Goal: Task Accomplishment & Management: Use online tool/utility

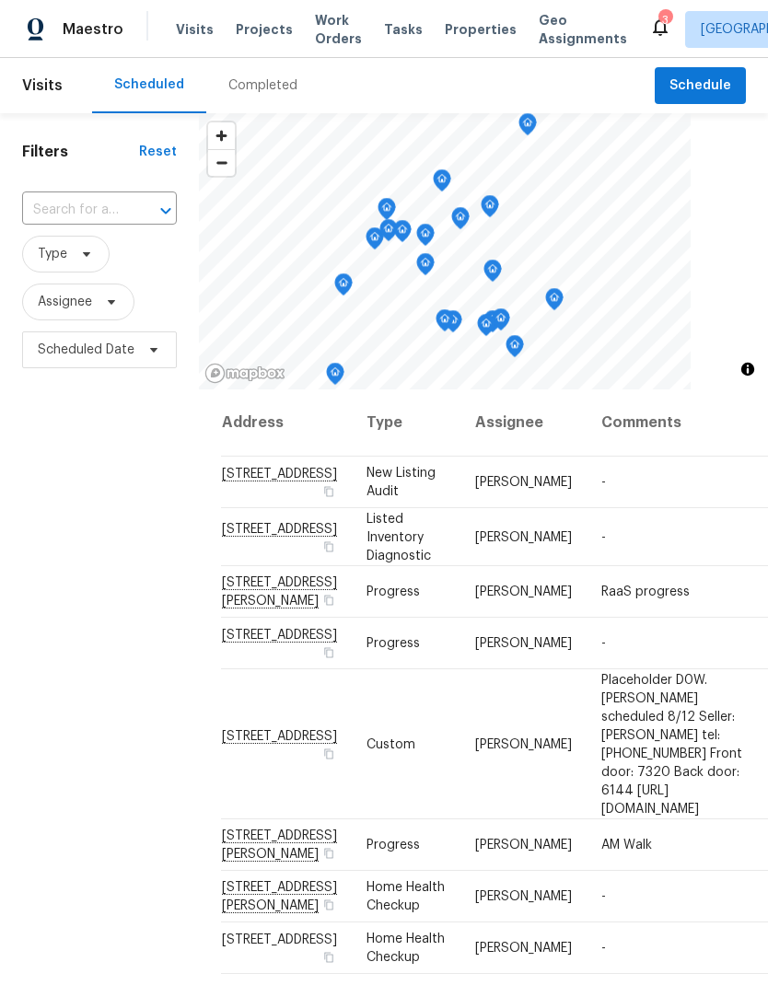
click at [267, 28] on span "Projects" at bounding box center [264, 29] width 57 height 18
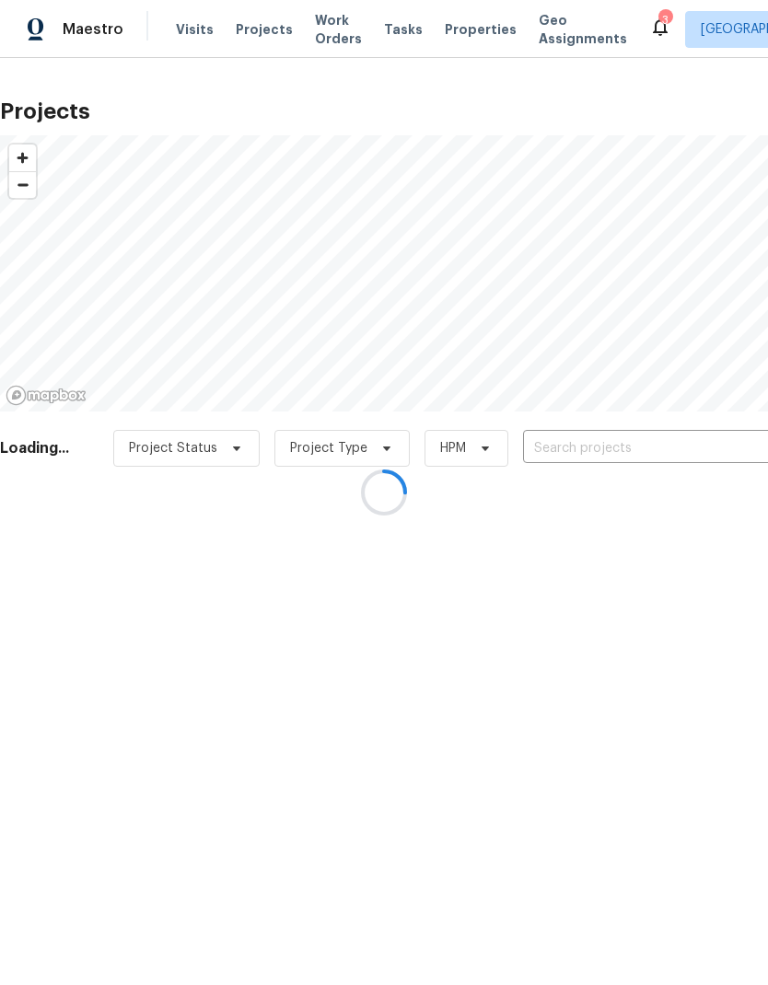
click at [590, 442] on div at bounding box center [384, 492] width 768 height 985
click at [591, 453] on div at bounding box center [384, 492] width 768 height 985
click at [593, 450] on div at bounding box center [384, 492] width 768 height 985
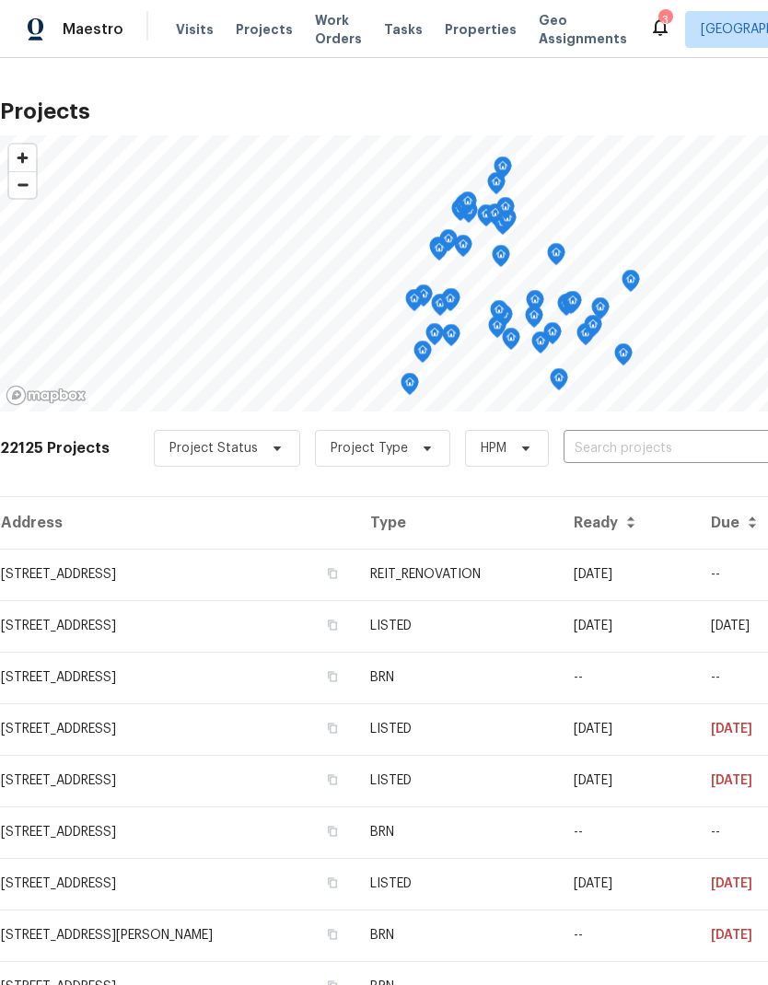
click at [587, 444] on input "text" at bounding box center [668, 449] width 211 height 29
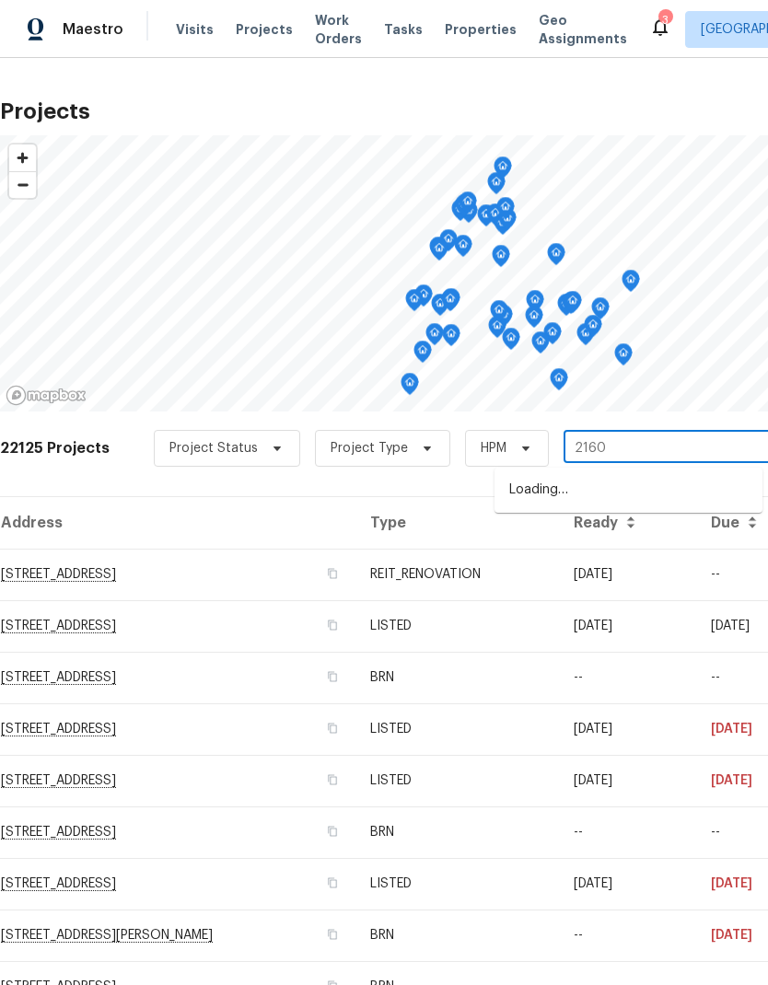
type input "21601"
click at [657, 492] on li "[STREET_ADDRESS][PERSON_NAME]" at bounding box center [628, 490] width 268 height 30
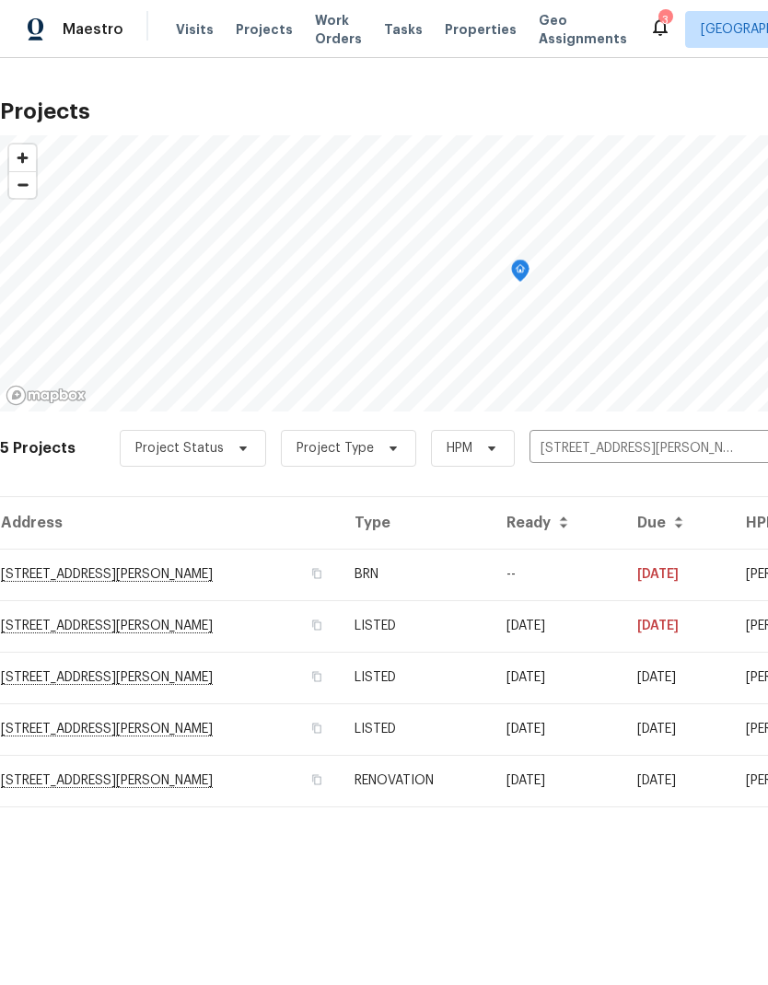
click at [75, 579] on td "[STREET_ADDRESS][PERSON_NAME]" at bounding box center [170, 575] width 340 height 52
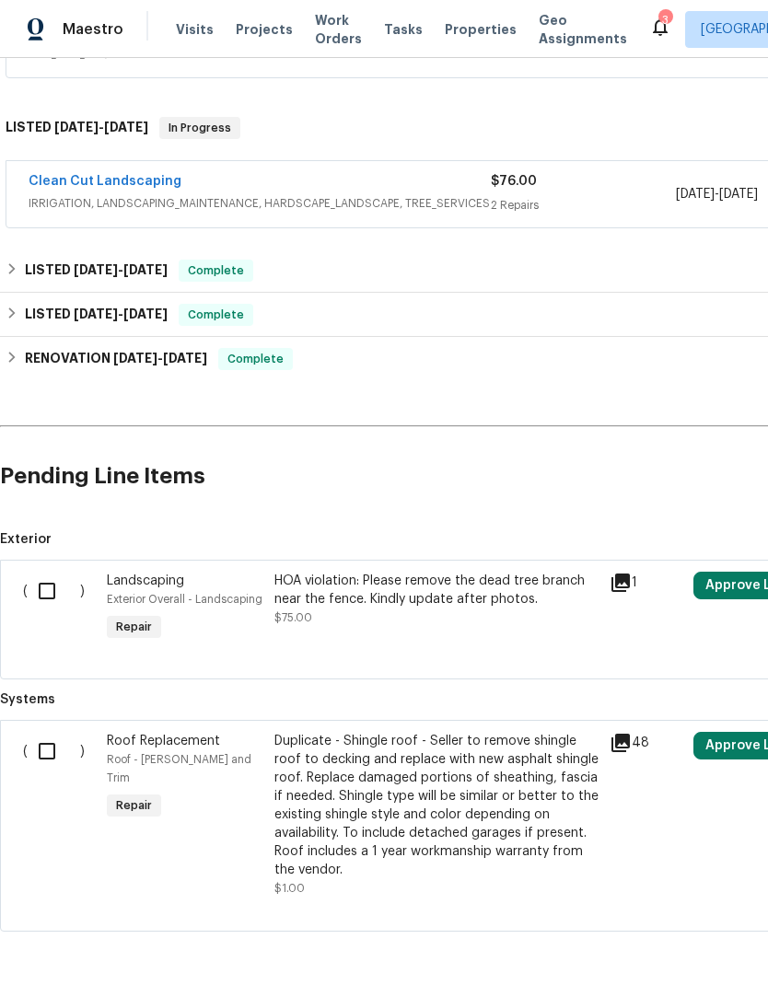
scroll to position [534, 0]
click at [522, 591] on div "HOA violation: Please remove the dead tree branch near the fence. Kindly update…" at bounding box center [436, 591] width 324 height 37
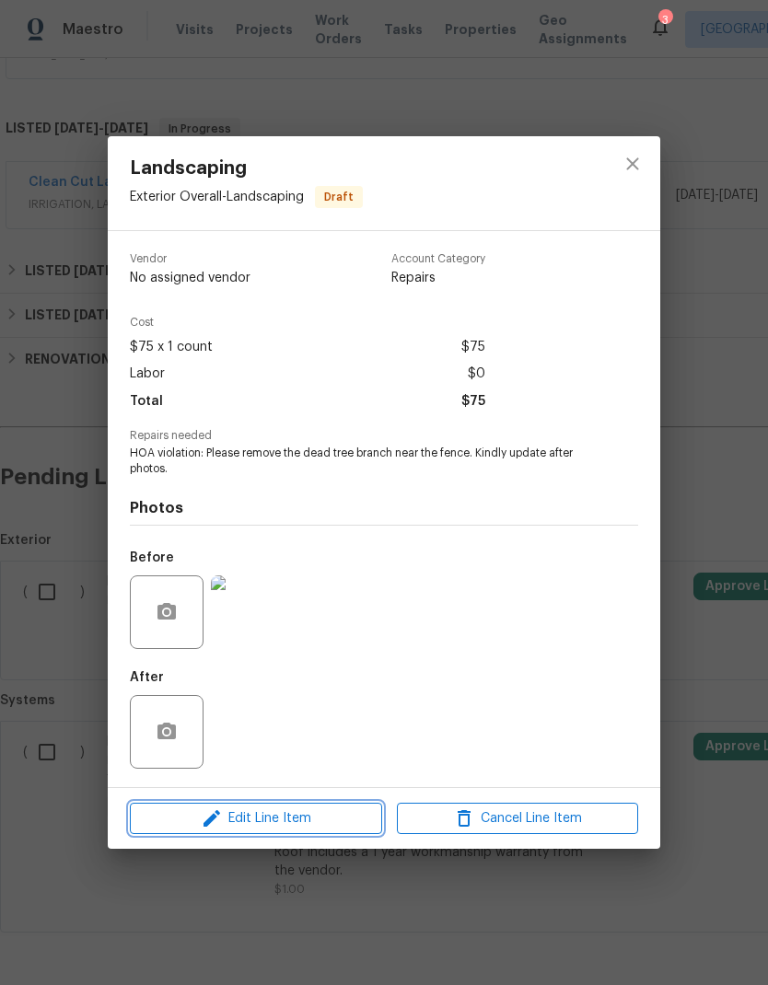
click at [215, 822] on icon "button" at bounding box center [212, 818] width 22 height 22
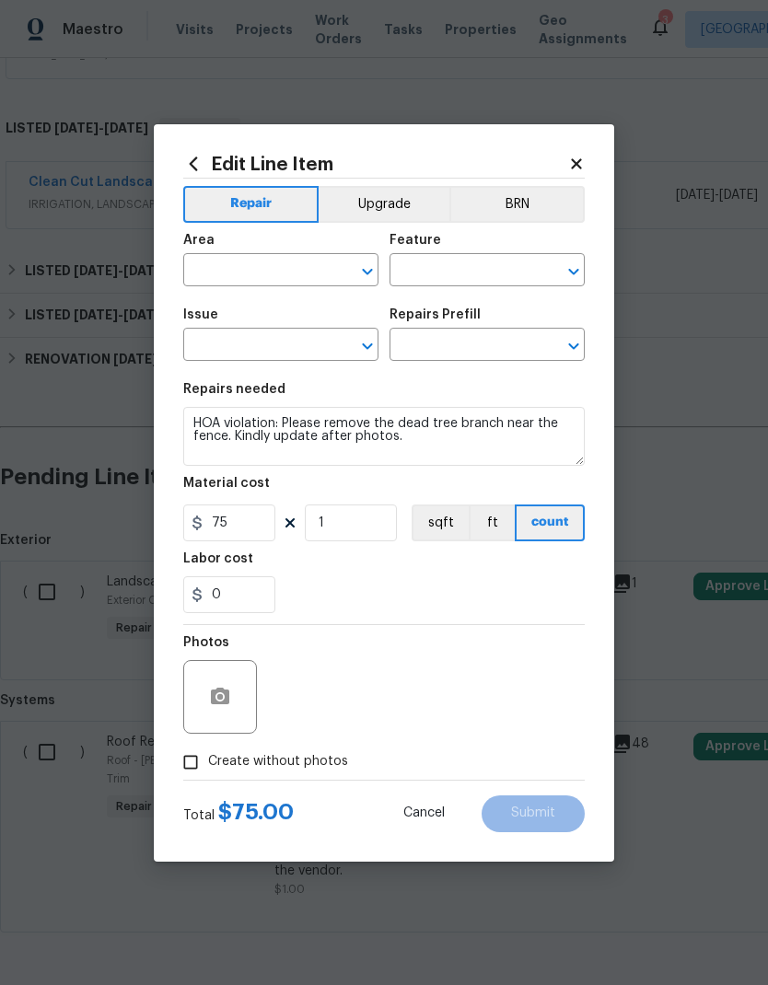
type input "Exterior Overall"
type input "Landscaping"
type input "Add a Task $1.00"
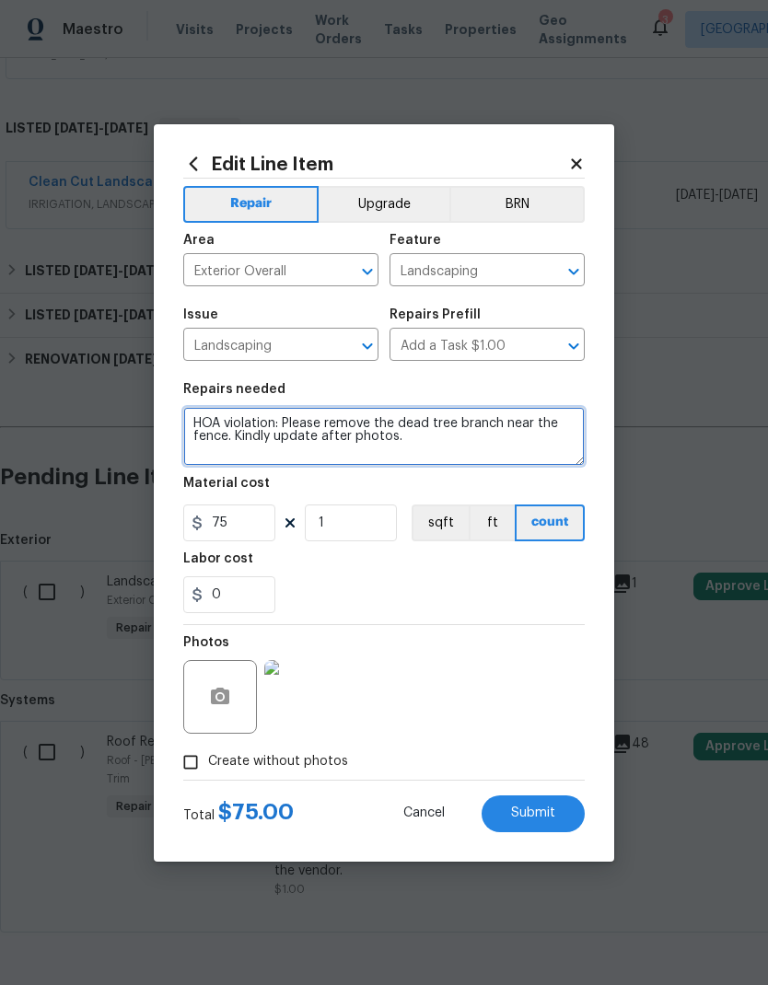
click at [521, 441] on textarea "HOA violation: Please remove the dead tree branch near the fence. Kindly update…" at bounding box center [383, 436] width 401 height 59
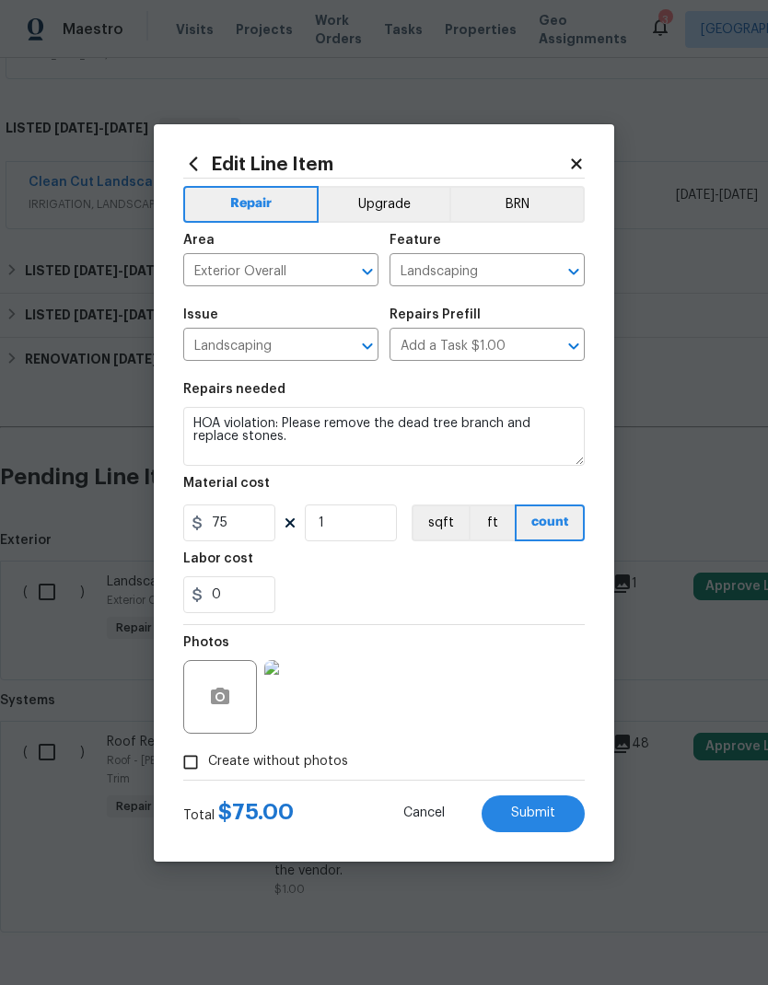
click at [496, 566] on div "Labor cost" at bounding box center [383, 564] width 401 height 24
click at [539, 824] on button "Submit" at bounding box center [532, 813] width 103 height 37
type textarea "HOA violation: Please remove the dead tree branch and replace stones."
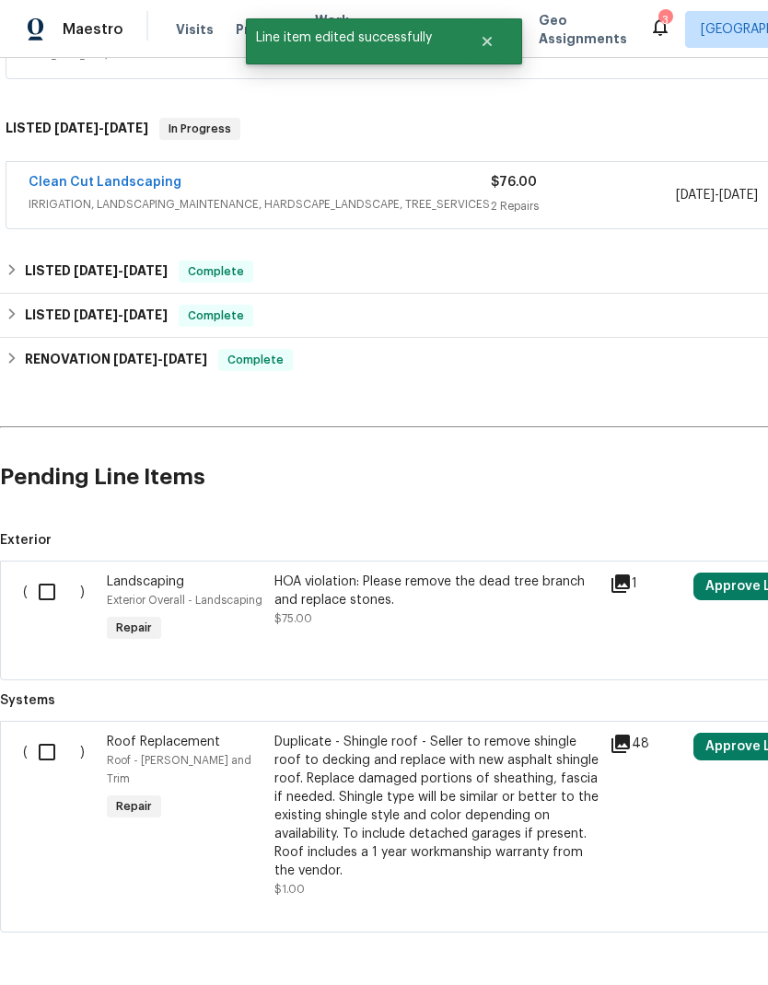
click at [465, 592] on div "HOA violation: Please remove the dead tree branch and replace stones." at bounding box center [436, 591] width 324 height 37
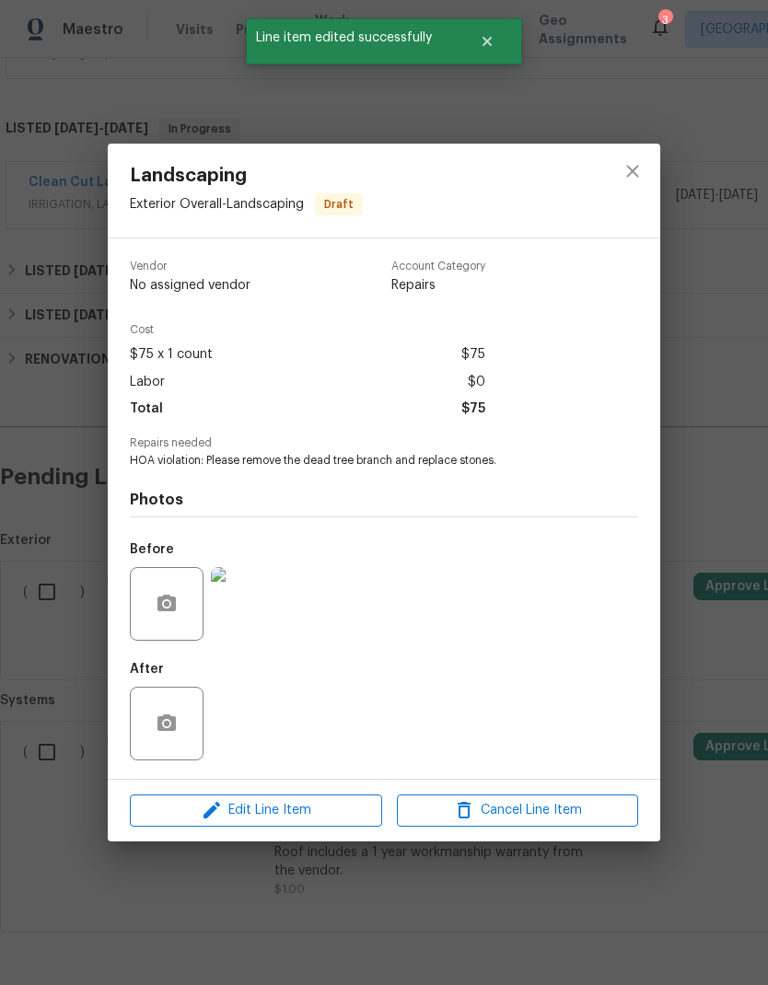
click at [254, 617] on img at bounding box center [248, 604] width 74 height 74
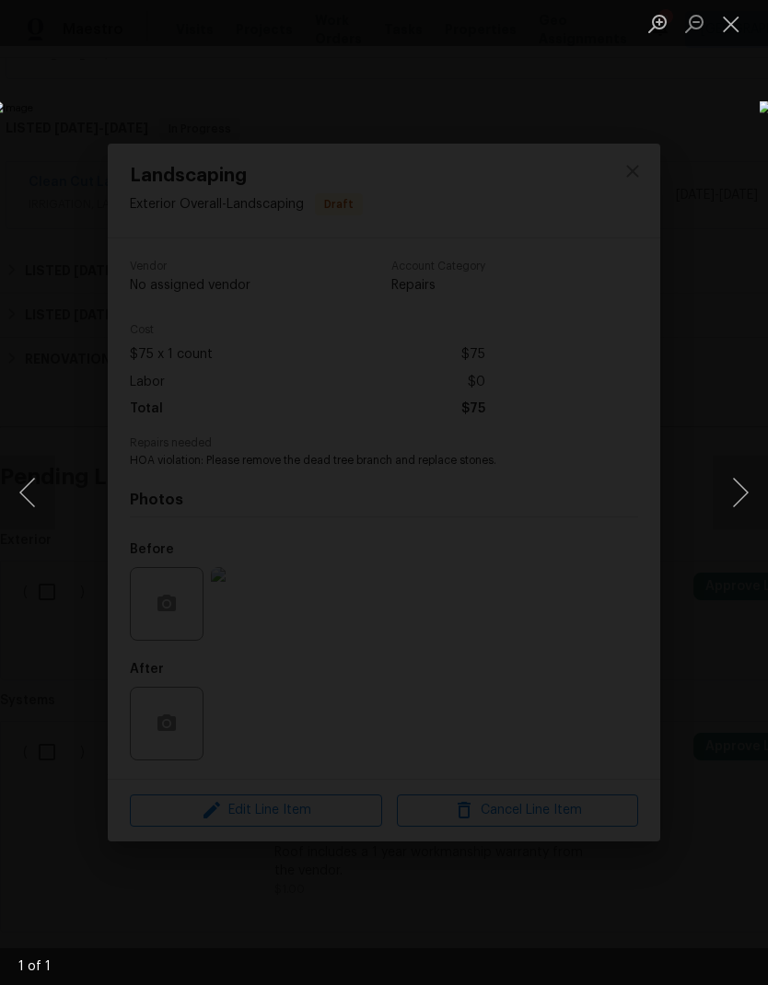
click at [723, 37] on button "Close lightbox" at bounding box center [731, 23] width 37 height 32
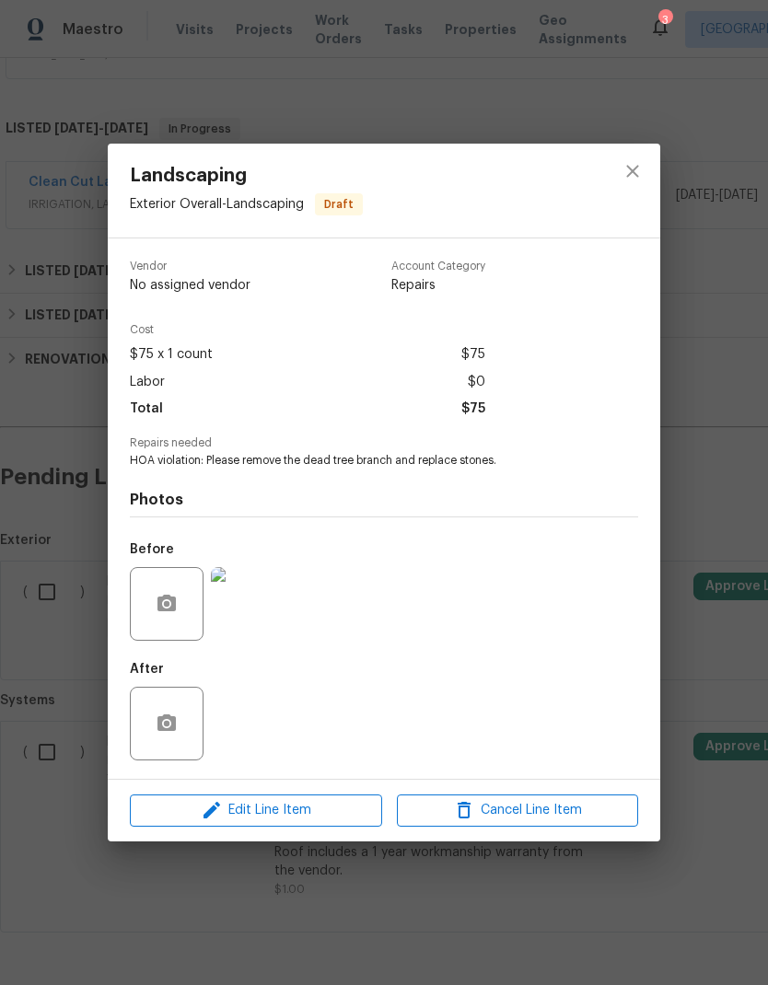
click at [246, 619] on img at bounding box center [248, 604] width 74 height 74
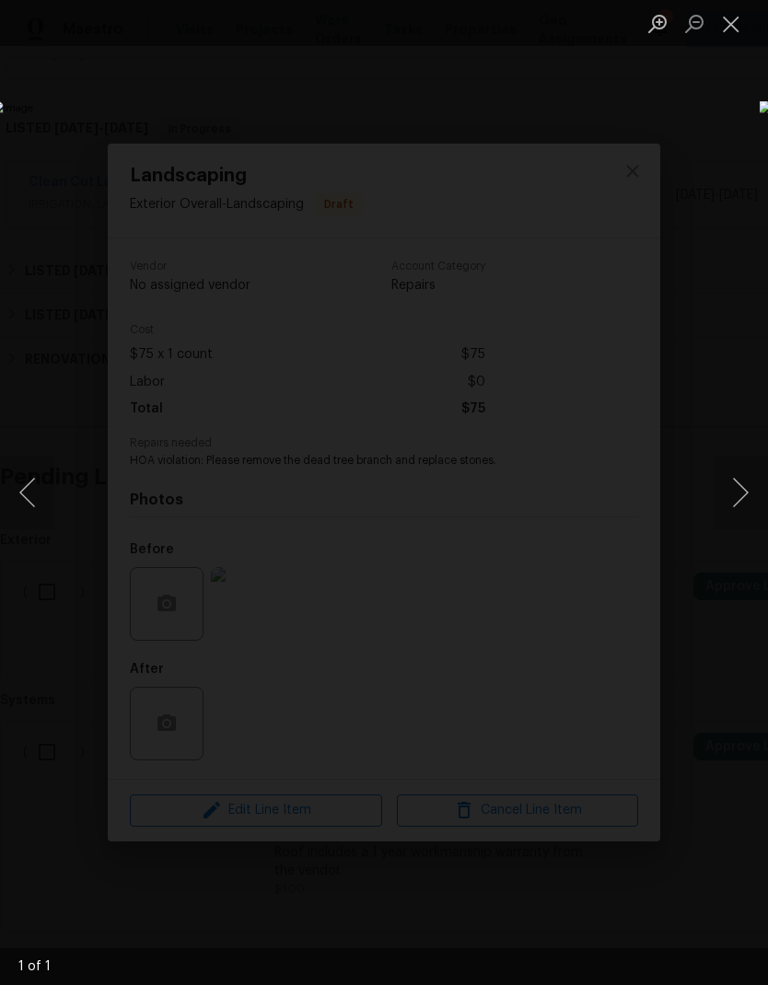
click at [720, 18] on button "Close lightbox" at bounding box center [731, 23] width 37 height 32
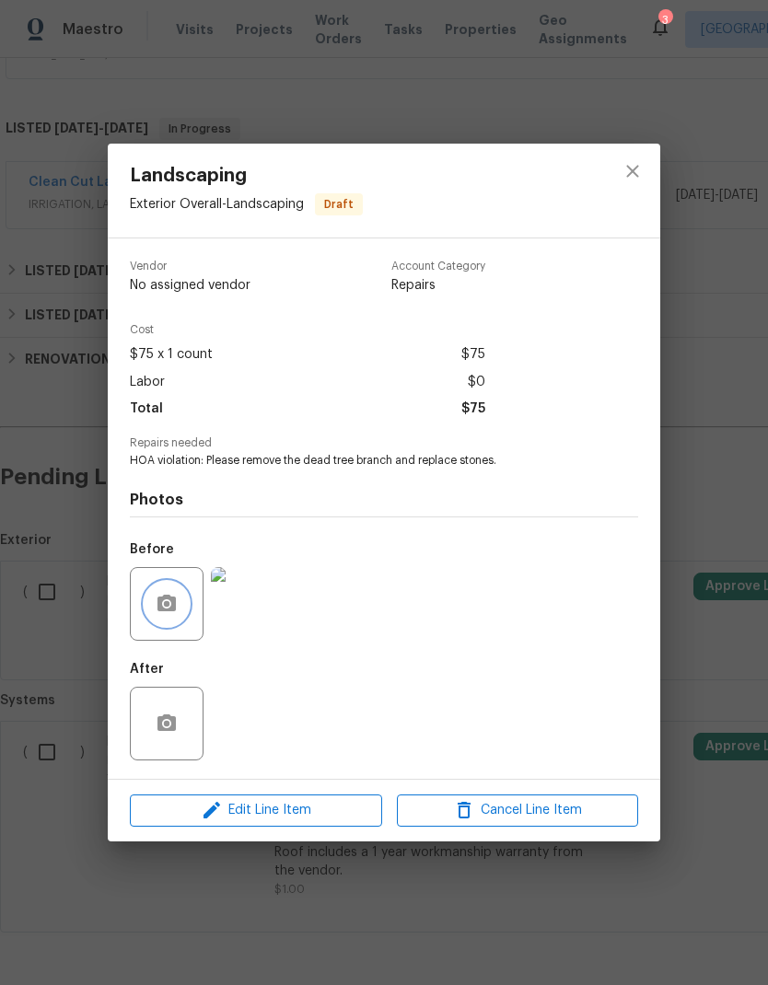
click at [170, 596] on icon "button" at bounding box center [167, 604] width 22 height 22
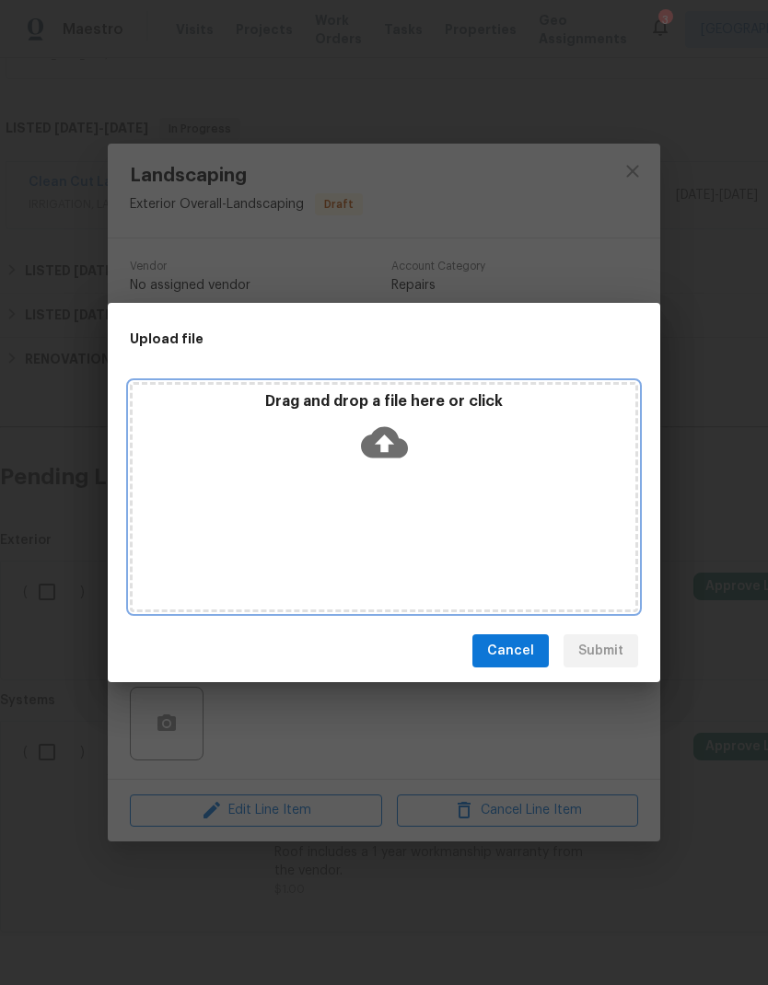
click at [553, 531] on div "Drag and drop a file here or click" at bounding box center [384, 497] width 508 height 230
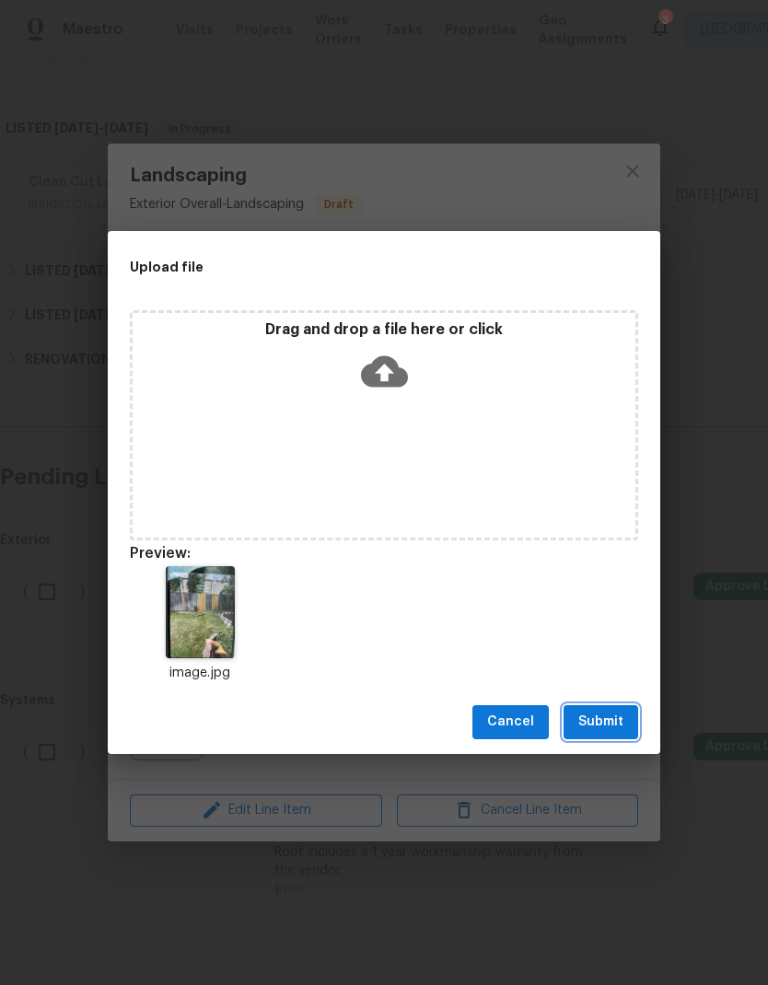
click at [609, 722] on span "Submit" at bounding box center [600, 722] width 45 height 23
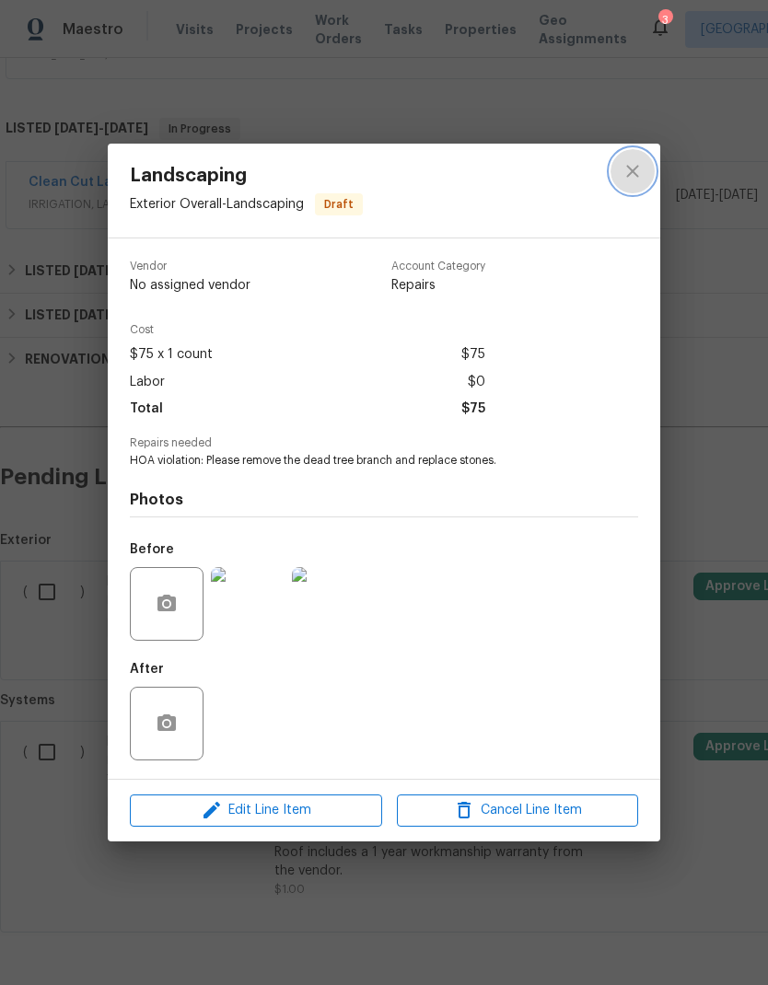
click at [630, 172] on icon "close" at bounding box center [632, 172] width 12 height 12
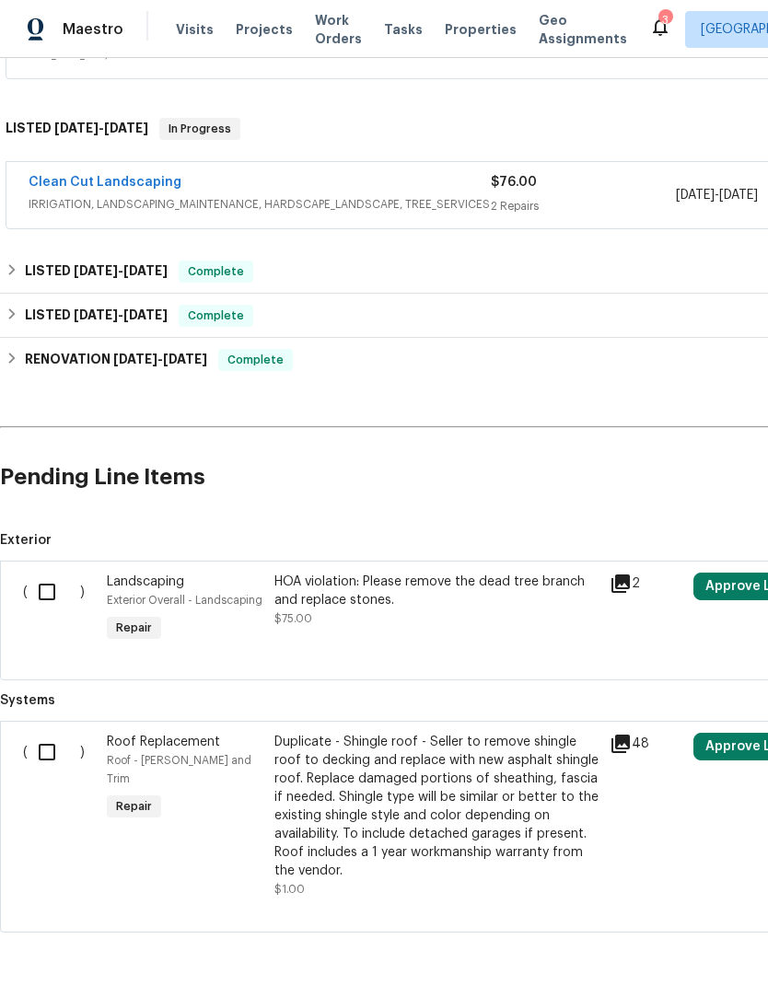
click at [45, 593] on input "checkbox" at bounding box center [54, 592] width 52 height 39
checkbox input "true"
click at [626, 952] on button "Create Work Order" at bounding box center [662, 939] width 152 height 34
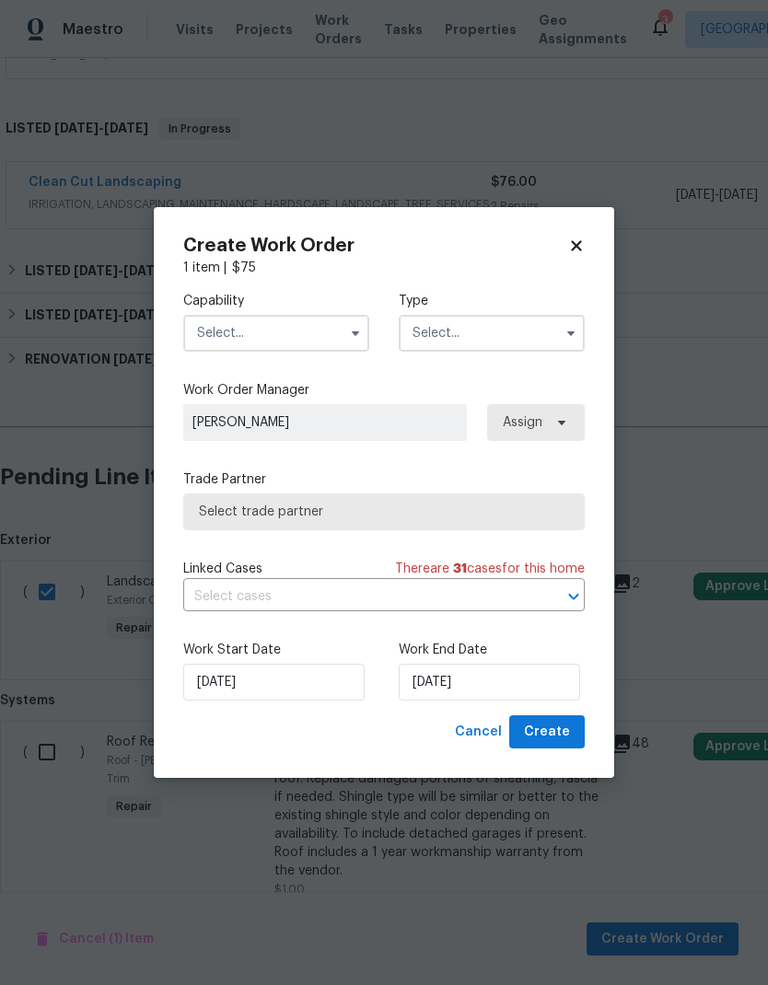
click at [531, 323] on input "text" at bounding box center [492, 333] width 186 height 37
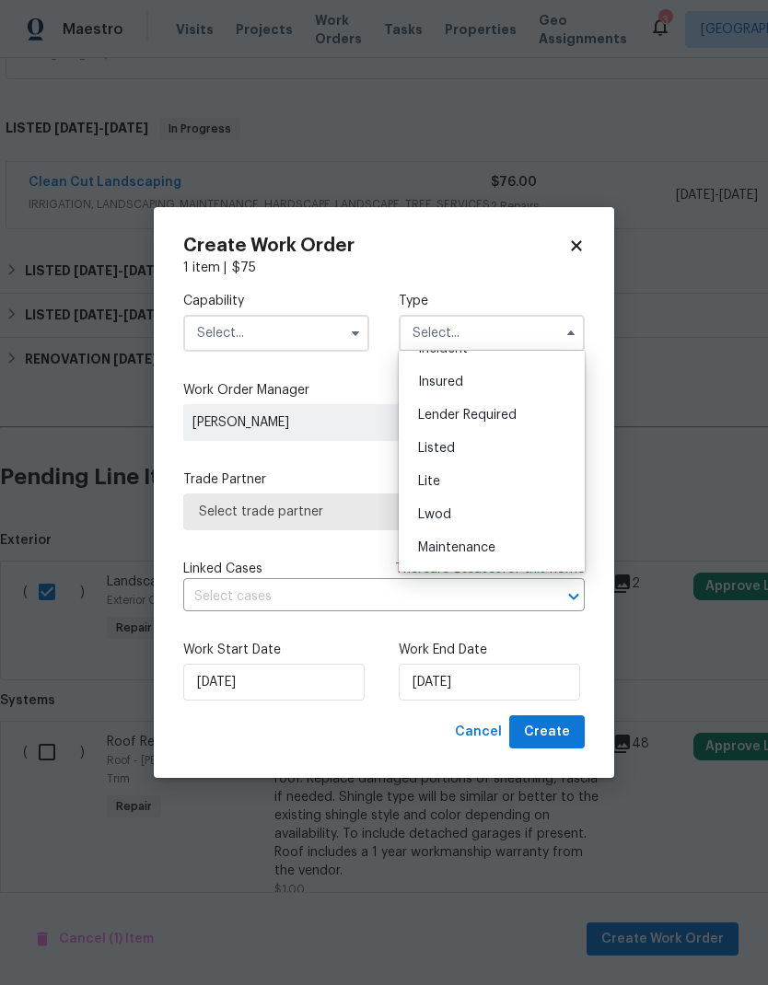
scroll to position [122, 0]
click at [509, 448] on div "Listed" at bounding box center [491, 449] width 177 height 33
type input "Listed"
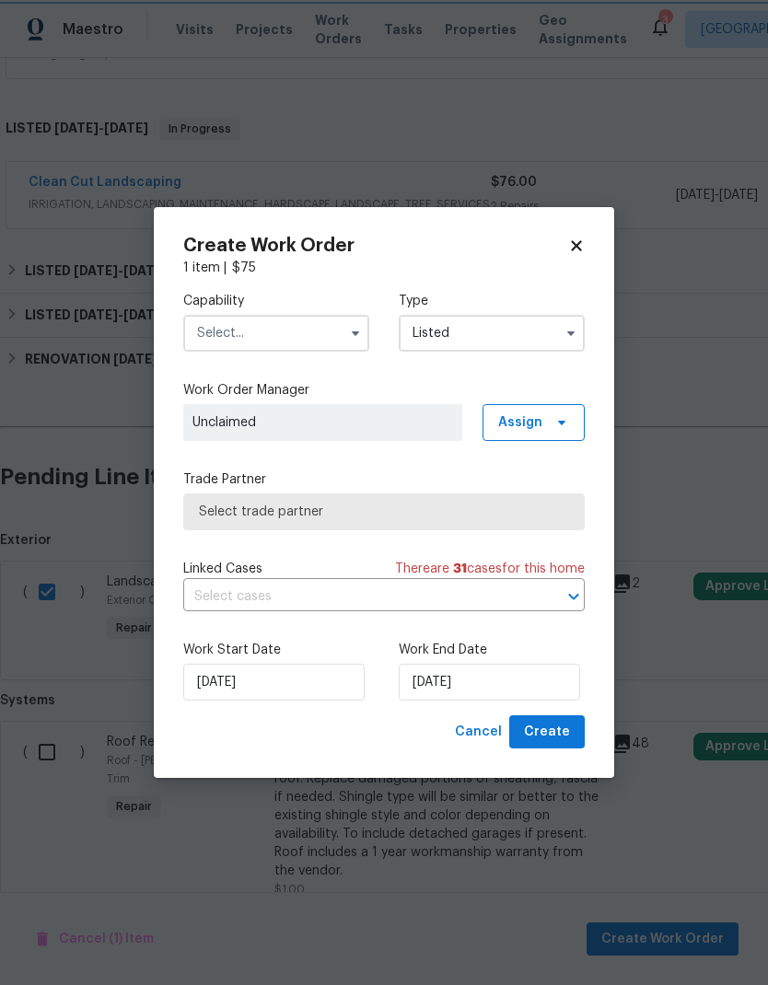
scroll to position [0, 0]
click at [313, 318] on input "text" at bounding box center [276, 333] width 186 height 37
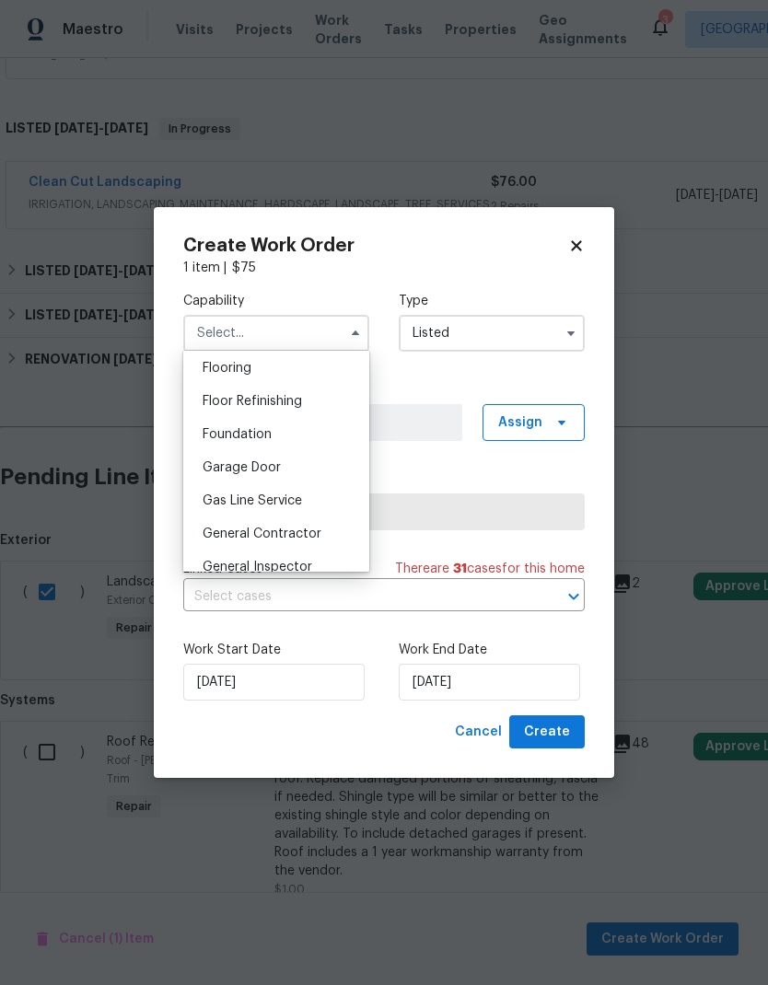
scroll to position [762, 0]
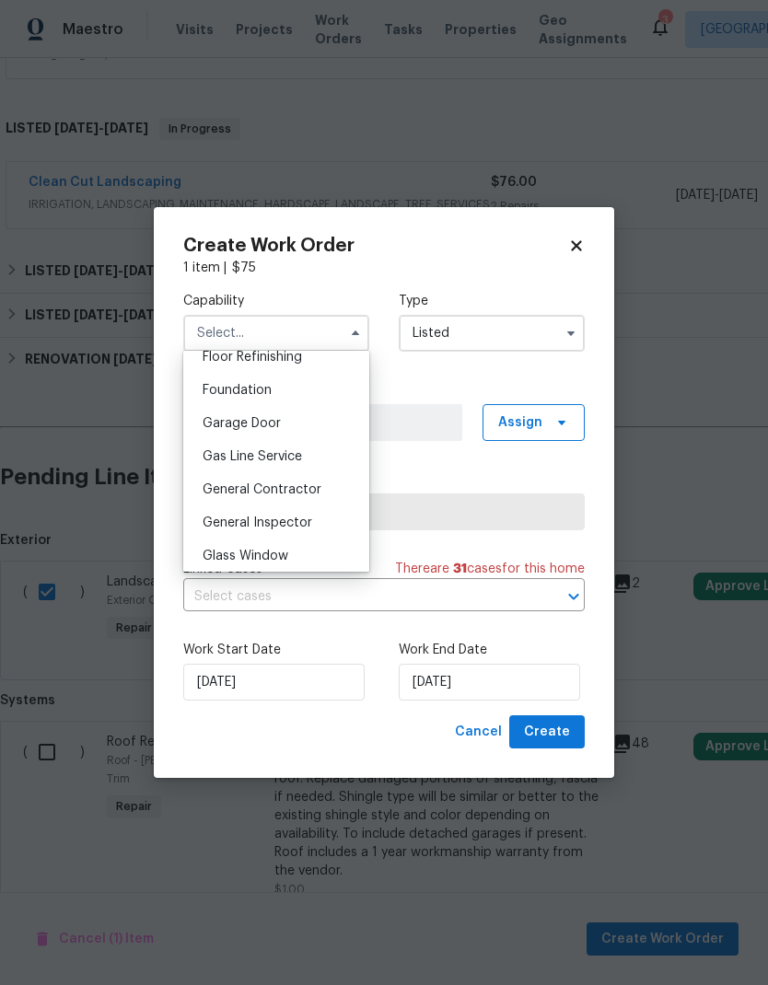
click at [330, 485] on div "General Contractor" at bounding box center [276, 489] width 177 height 33
type input "General Contractor"
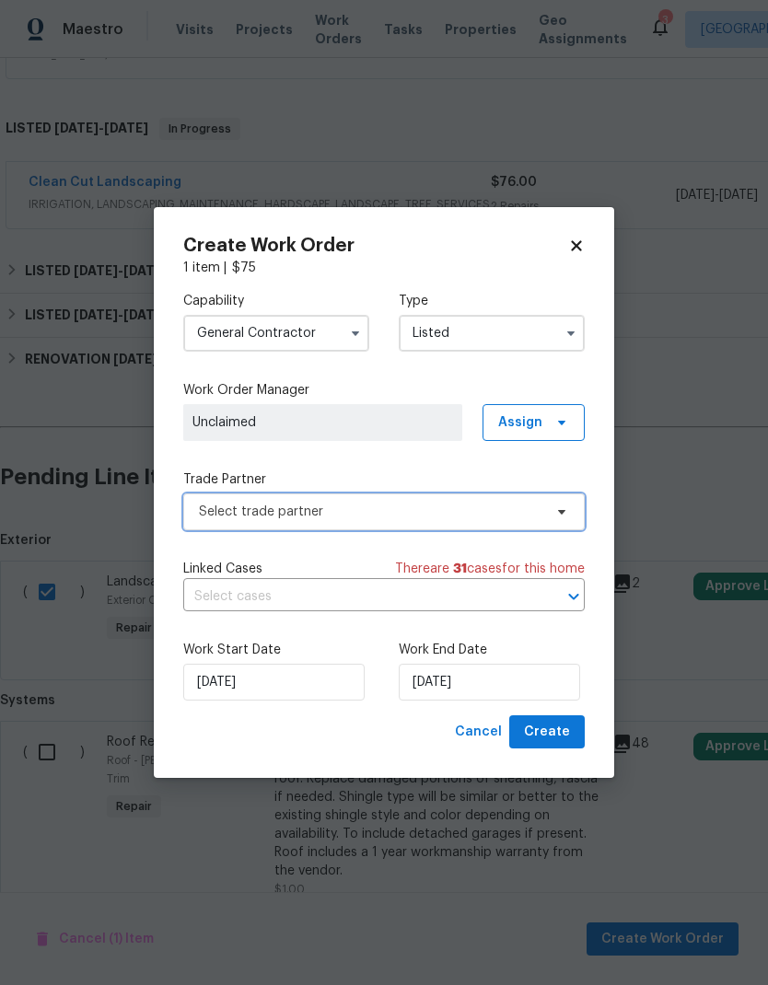
click at [435, 510] on span "Select trade partner" at bounding box center [370, 512] width 343 height 18
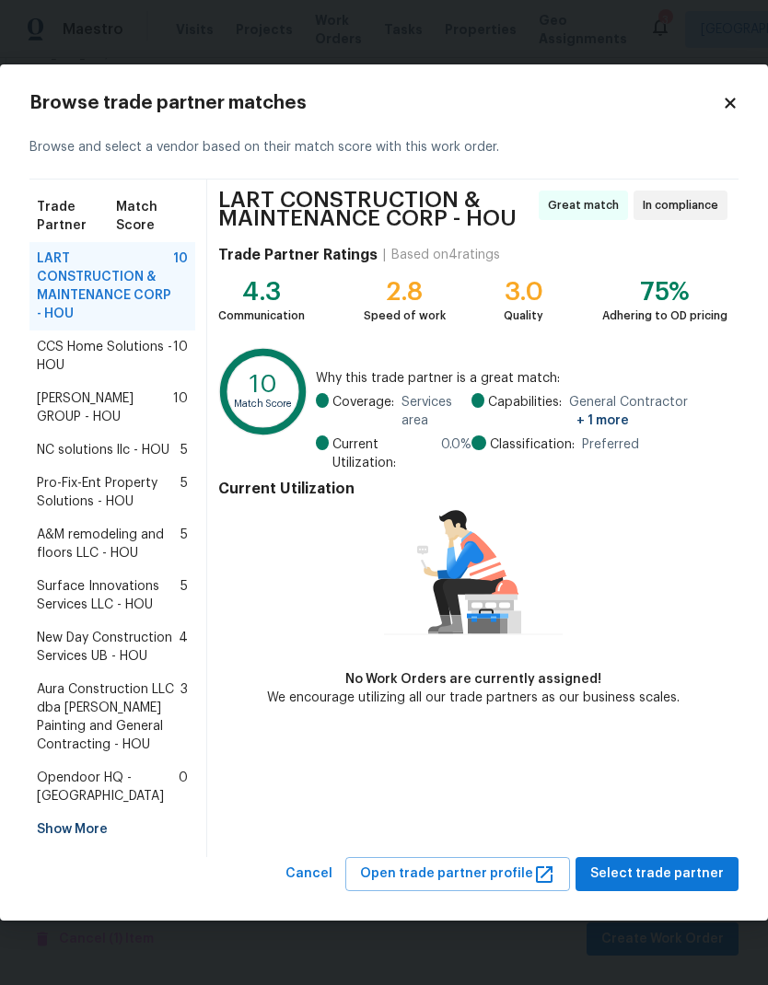
click at [160, 600] on span "Surface Innovations Services LLC - HOU" at bounding box center [109, 595] width 144 height 37
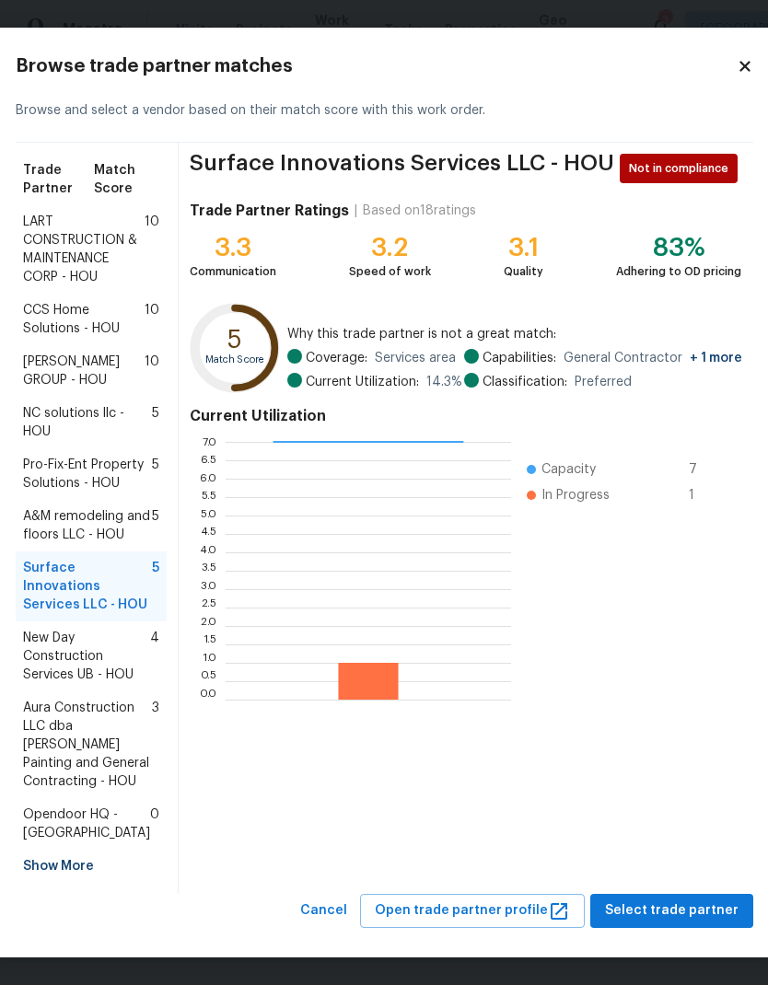
scroll to position [128, 0]
click at [654, 913] on span "Select trade partner" at bounding box center [671, 910] width 133 height 23
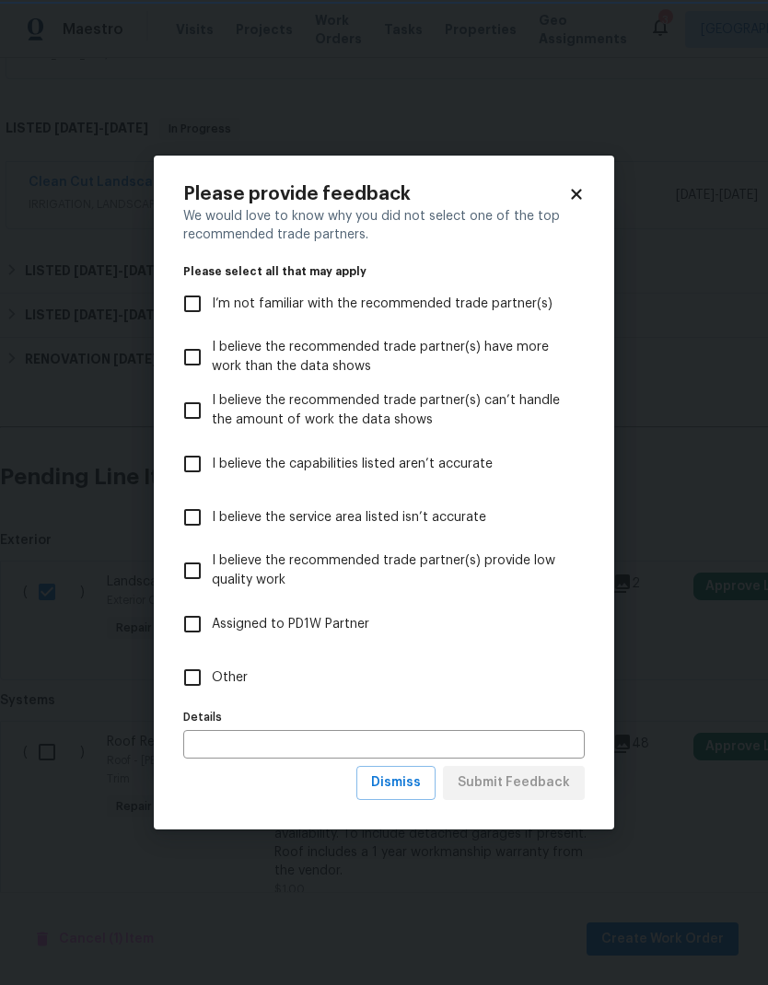
scroll to position [0, 0]
click at [447, 735] on input "text" at bounding box center [383, 744] width 401 height 29
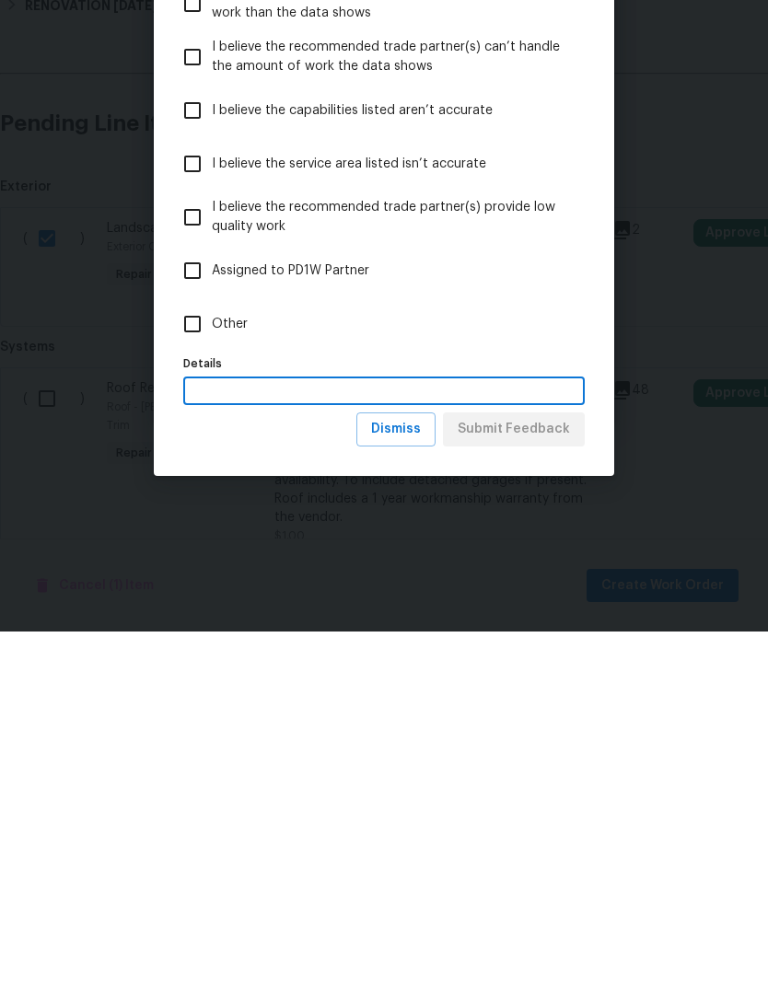
click at [191, 658] on input "Other" at bounding box center [192, 677] width 39 height 39
checkbox input "true"
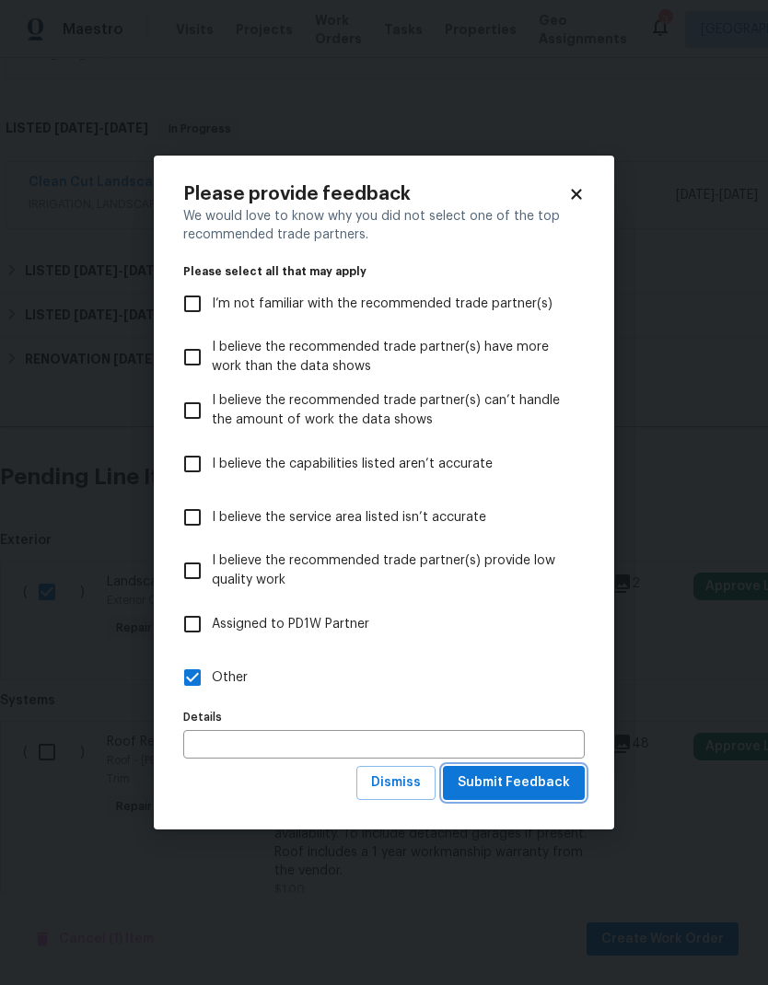
click at [527, 782] on span "Submit Feedback" at bounding box center [514, 783] width 112 height 23
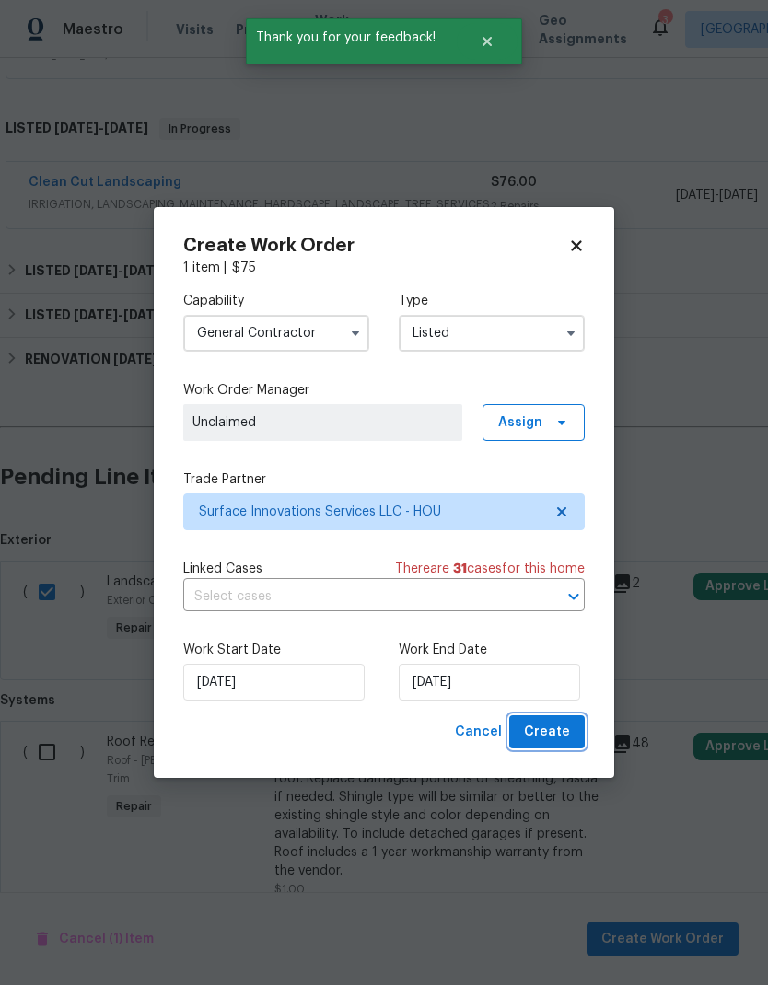
click at [557, 734] on span "Create" at bounding box center [547, 732] width 46 height 23
checkbox input "false"
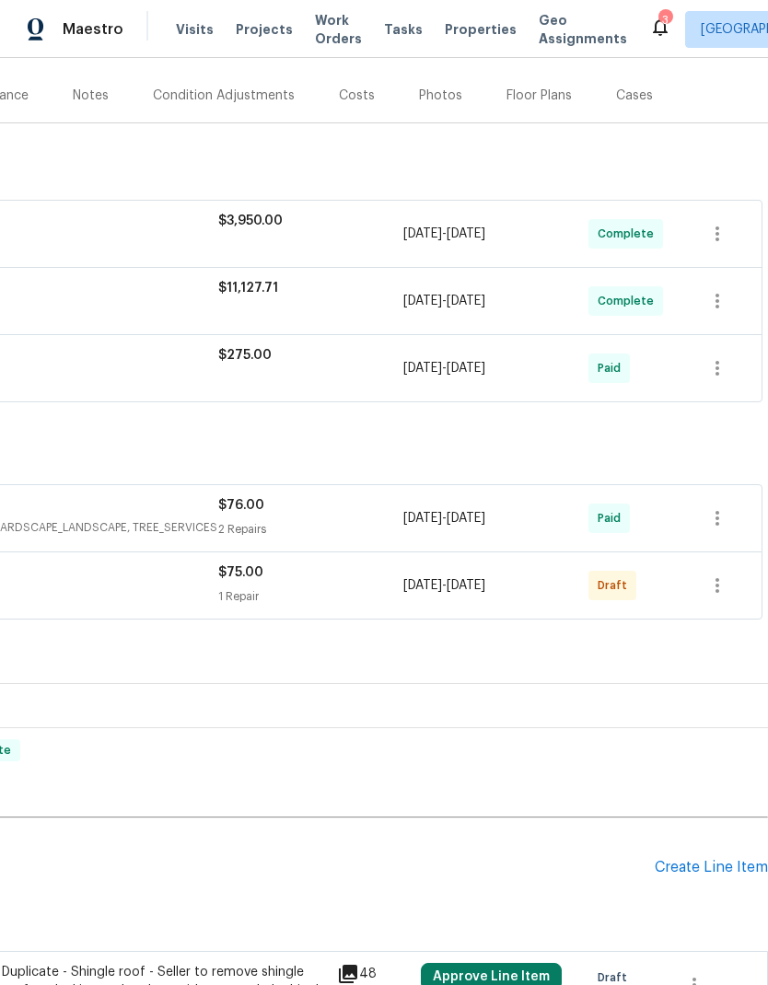
scroll to position [211, 273]
click at [722, 574] on icon "button" at bounding box center [717, 585] width 22 height 22
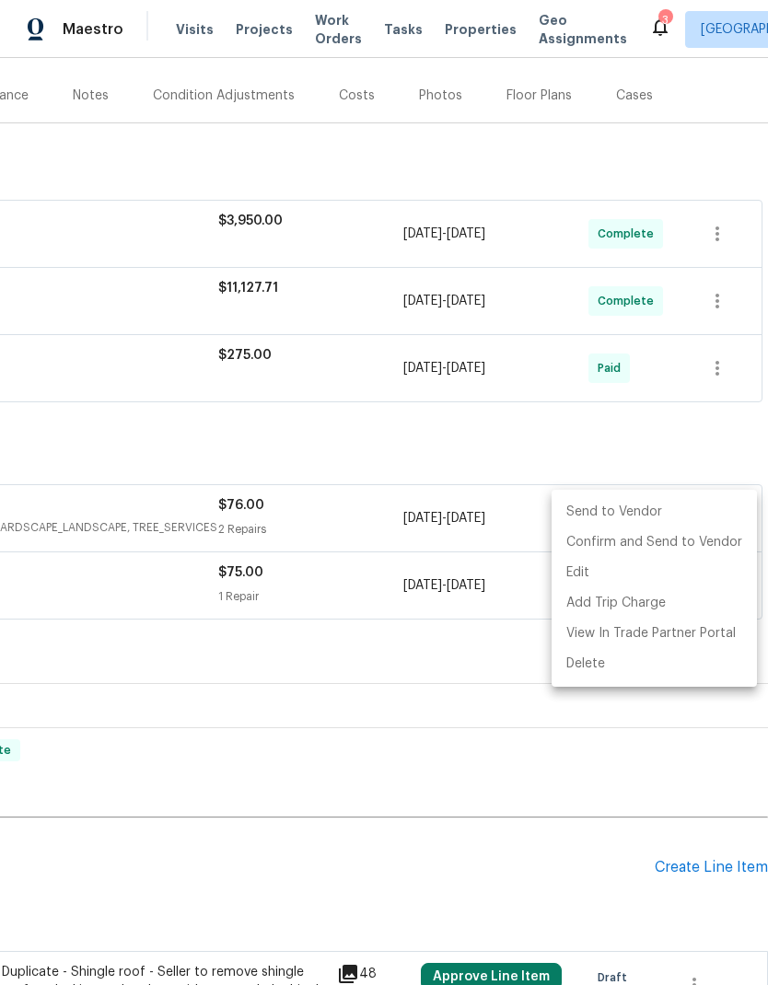
click at [680, 505] on li "Send to Vendor" at bounding box center [653, 512] width 205 height 30
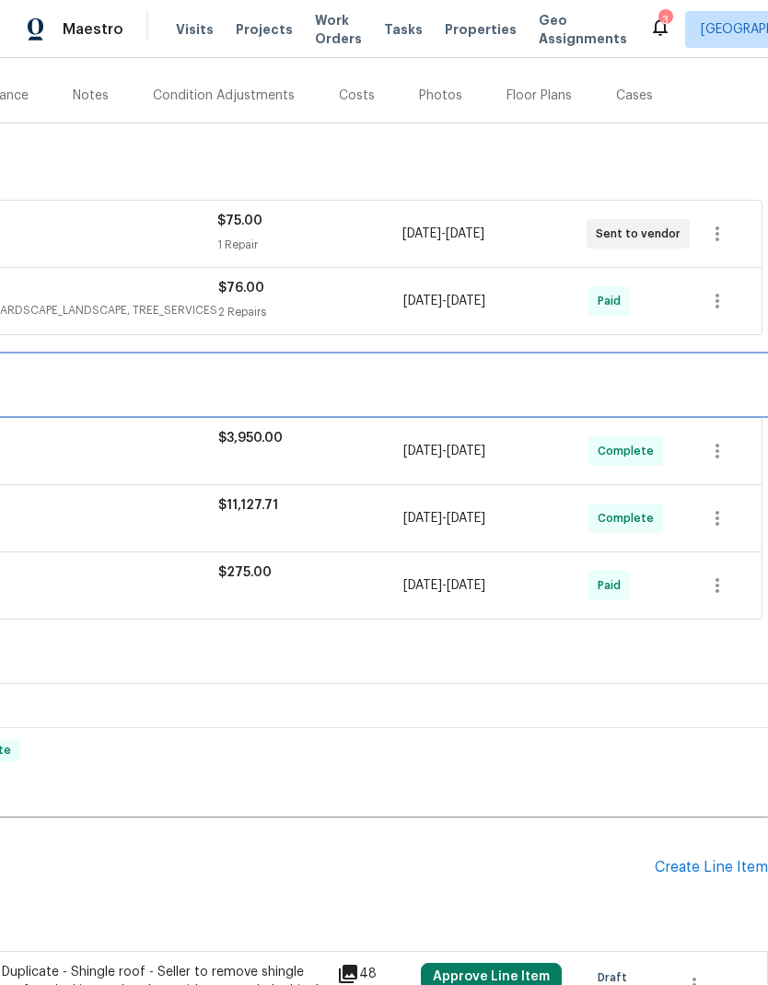
click at [498, 355] on div "BRN In Progress" at bounding box center [247, 384] width 1040 height 59
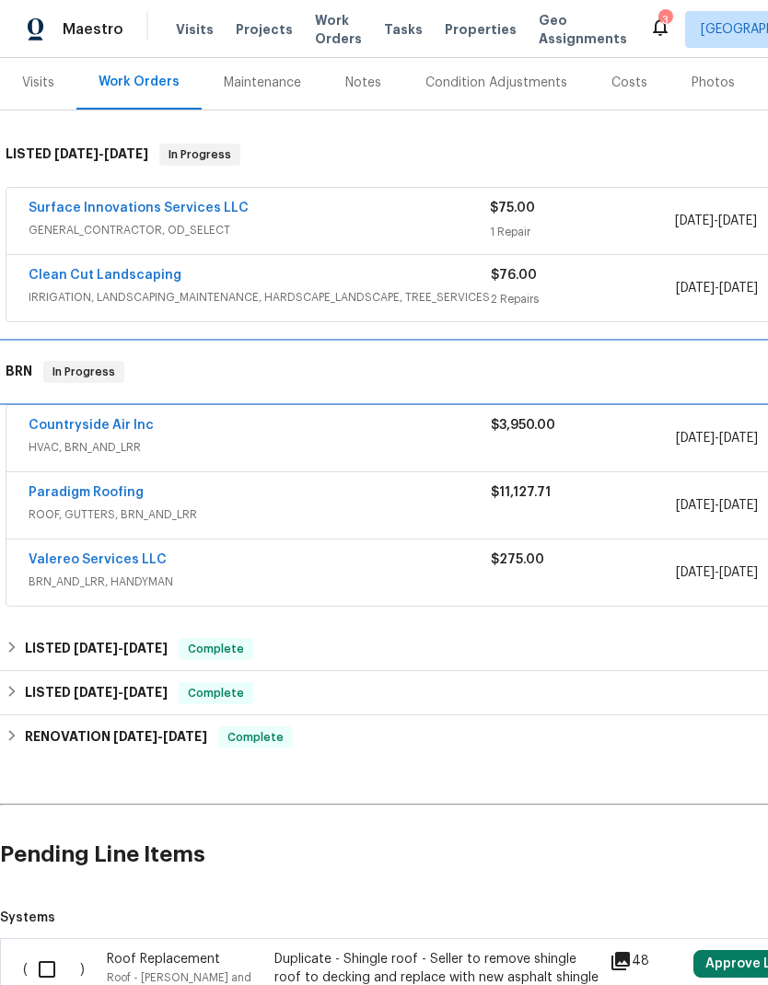
scroll to position [225, 0]
